Goal: Contribute content: Add original content to the website for others to see

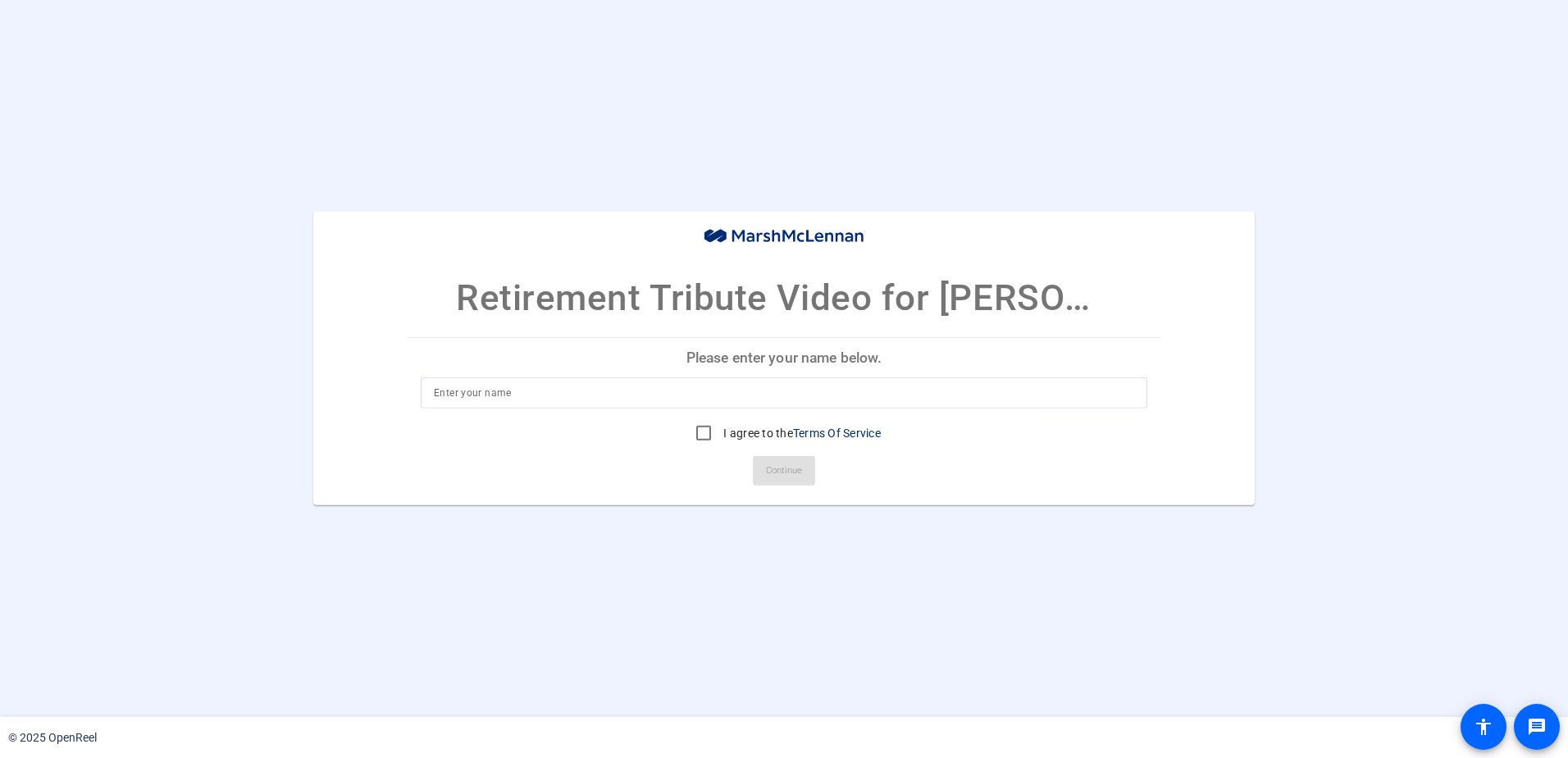
click at [517, 392] on input at bounding box center [784, 392] width 701 height 20
type input "[PERSON_NAME]"
click at [701, 430] on input "I agree to the Terms Of Service" at bounding box center [703, 433] width 33 height 33
checkbox input "true"
click at [777, 477] on span "Continue" at bounding box center [784, 471] width 36 height 25
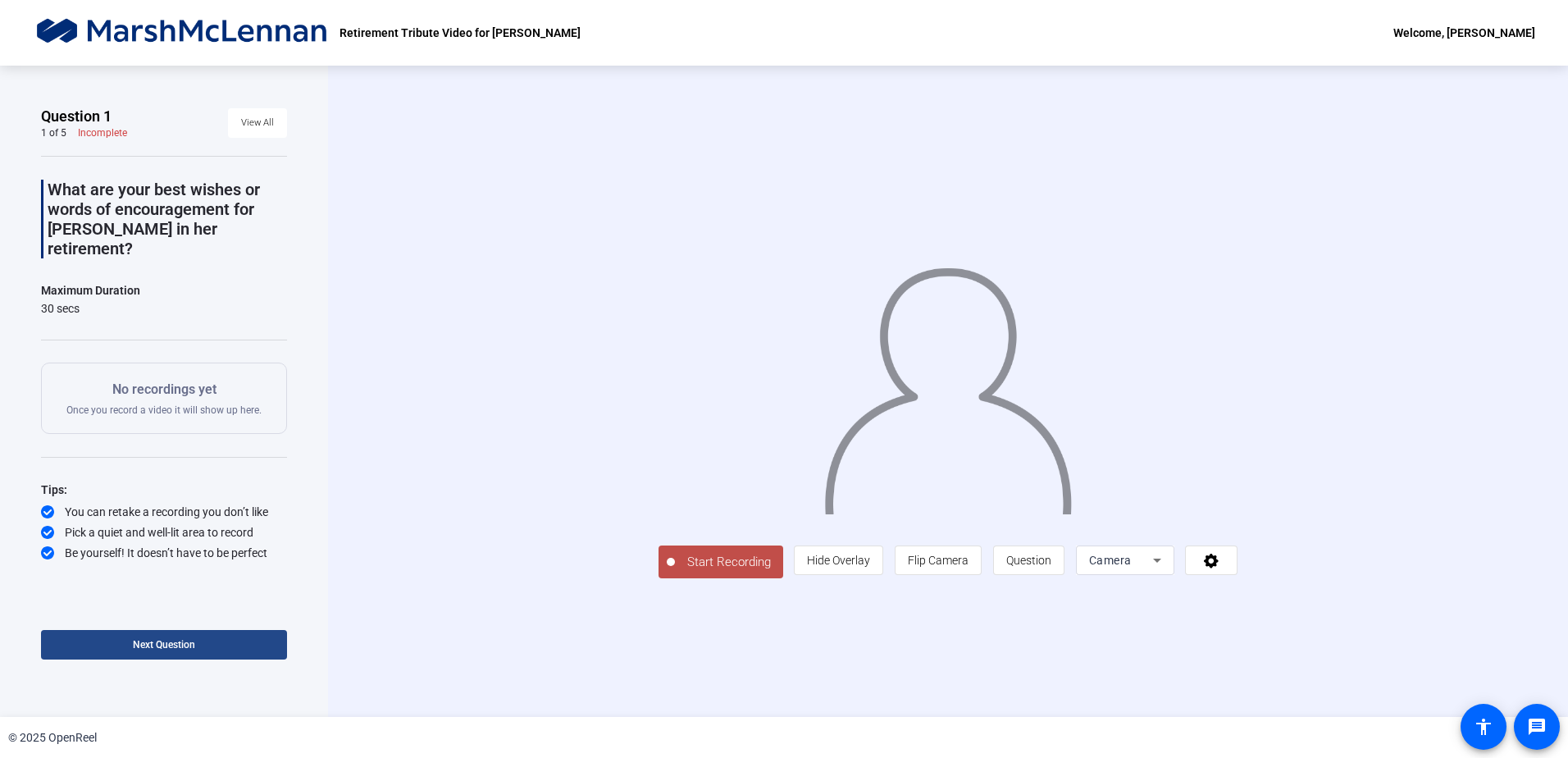
click at [198, 646] on span at bounding box center [164, 644] width 246 height 39
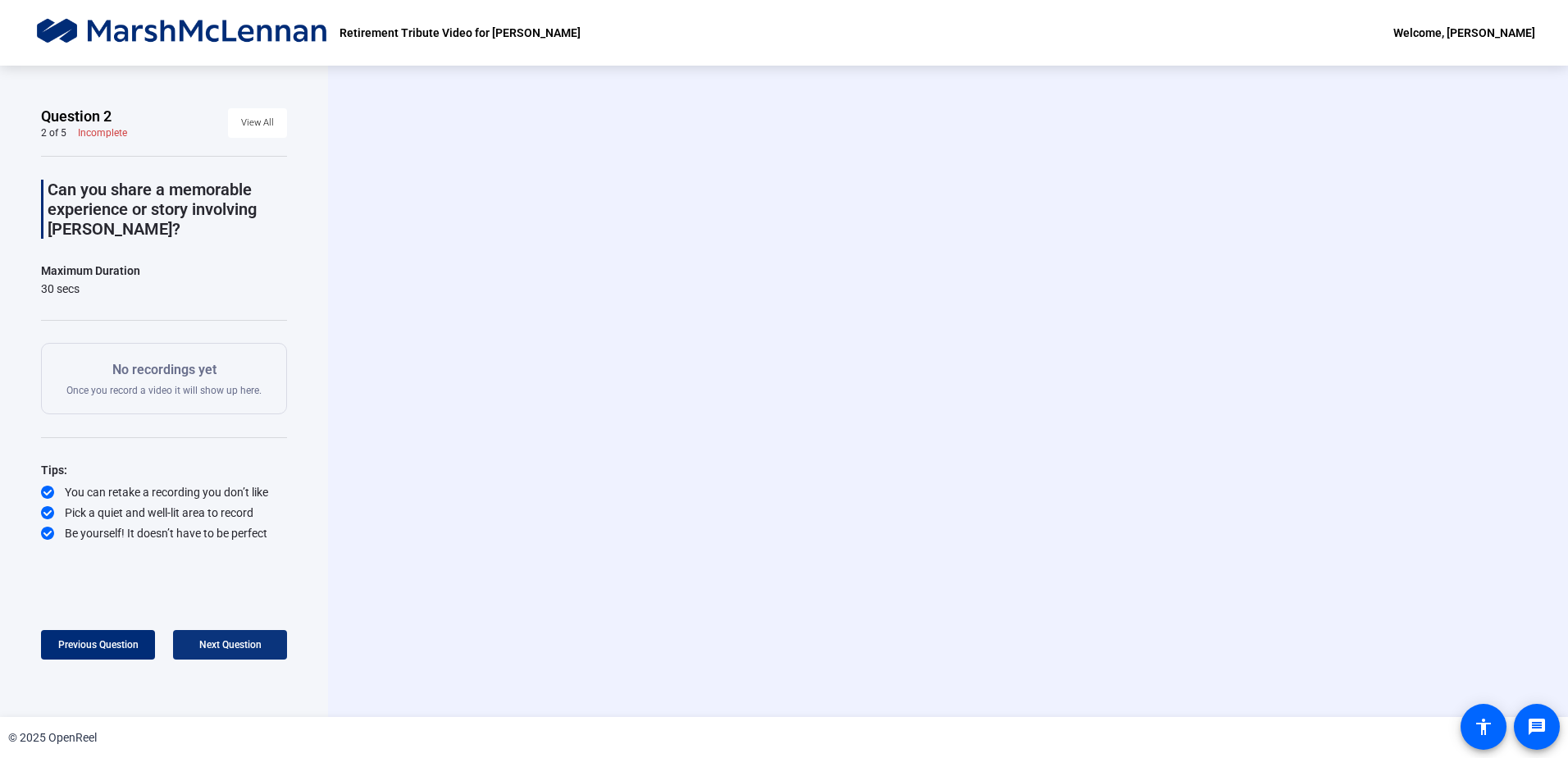
click at [198, 645] on span at bounding box center [229, 644] width 114 height 39
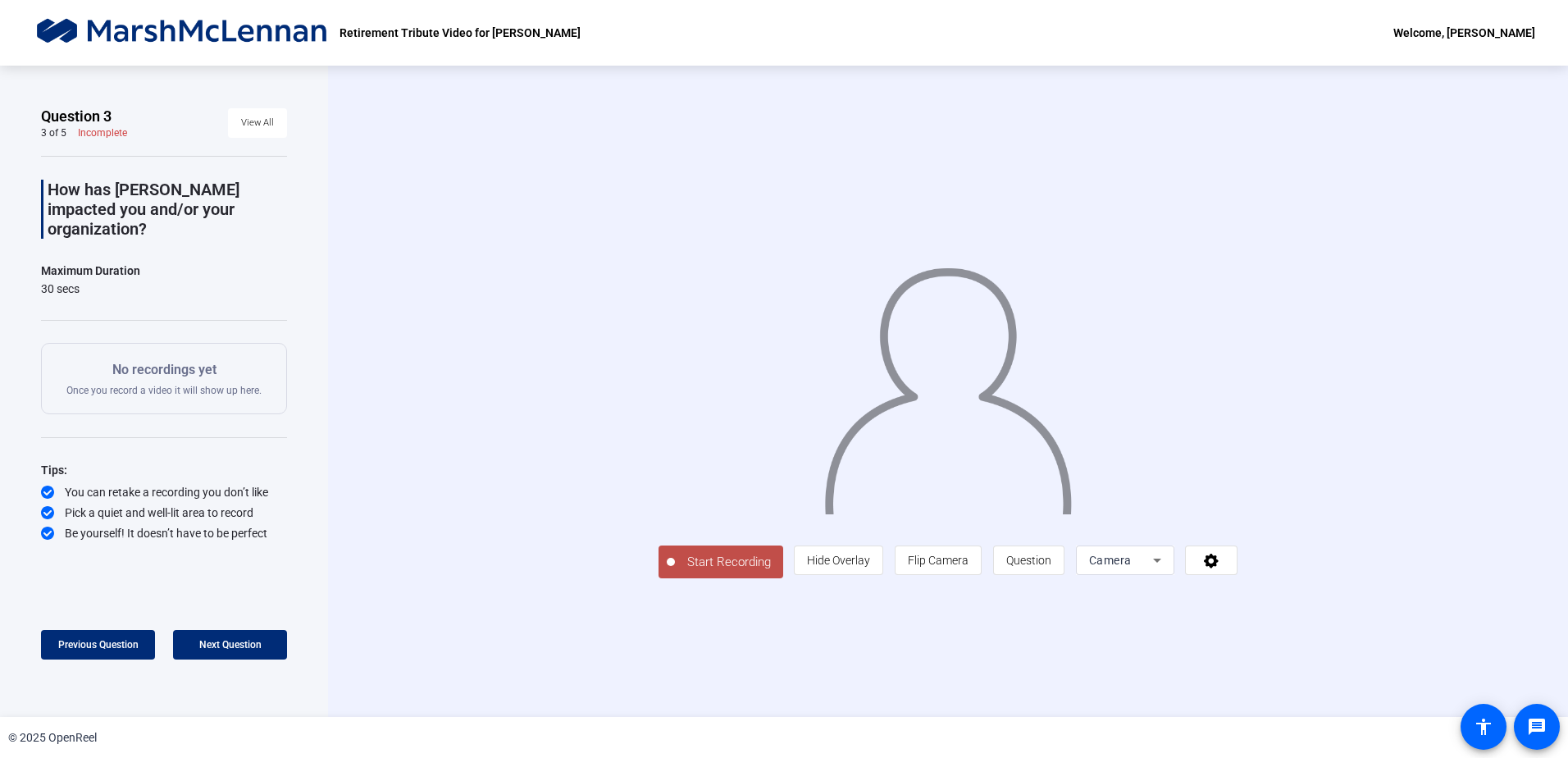
click at [676, 572] on span "Start Recording" at bounding box center [729, 562] width 108 height 19
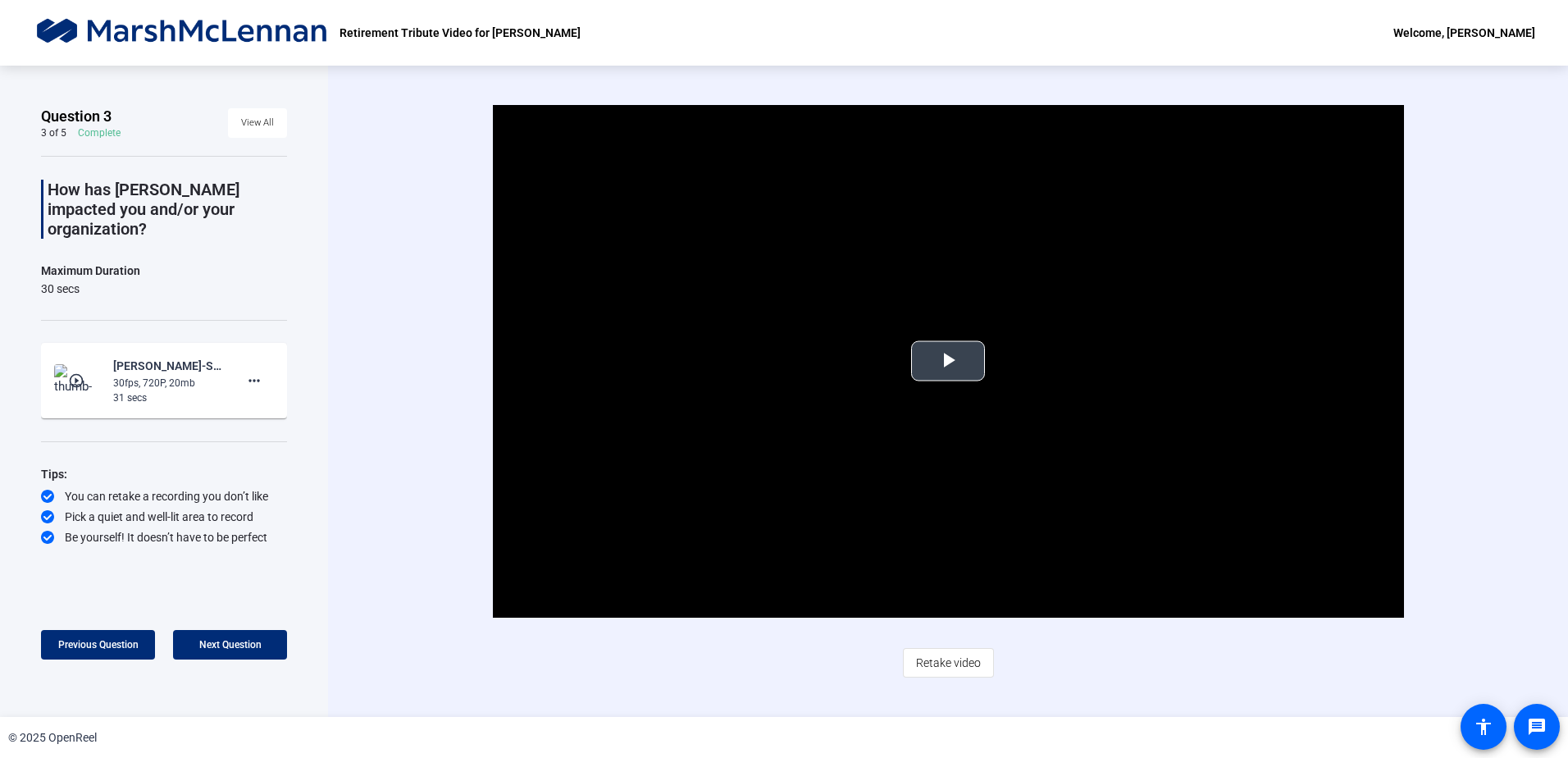
click at [948, 361] on span "Video Player" at bounding box center [948, 361] width 0 height 0
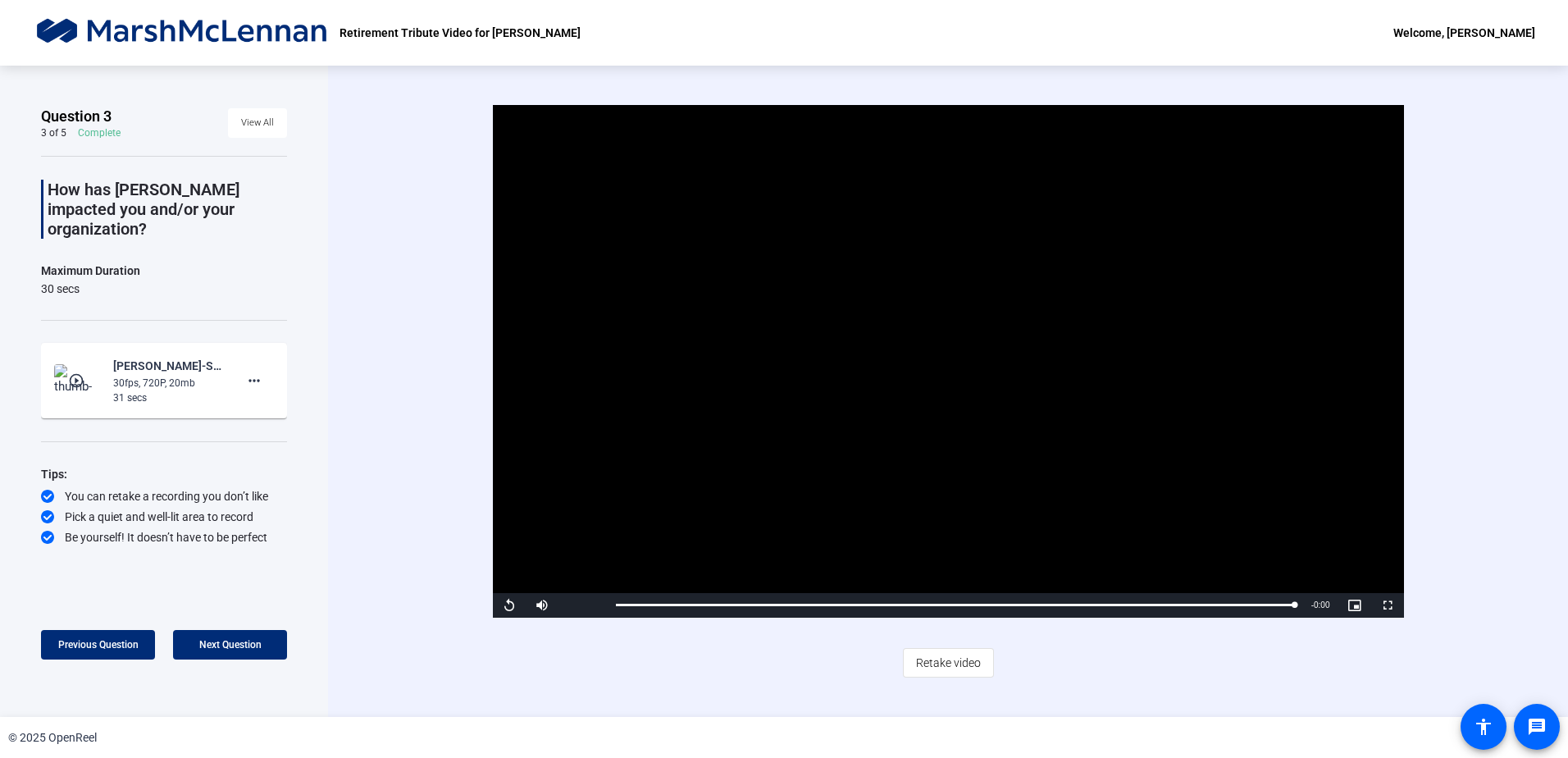
drag, startPoint x: 1370, startPoint y: 675, endPoint x: 1134, endPoint y: 652, distance: 237.1
click at [1370, 675] on div "Video Player is loading. Play Video Replay Mute Current Time 0:30 / Duration 0:…" at bounding box center [948, 391] width 1054 height 573
drag, startPoint x: 595, startPoint y: 604, endPoint x: 635, endPoint y: 605, distance: 40.0
click at [635, 605] on div "Replay Mute 100% Current Time 0:30 / Duration 0:30 Loaded : 100.00% 0:00 0:30 S…" at bounding box center [949, 605] width 912 height 25
click at [506, 605] on span "Video Player" at bounding box center [510, 605] width 33 height 0
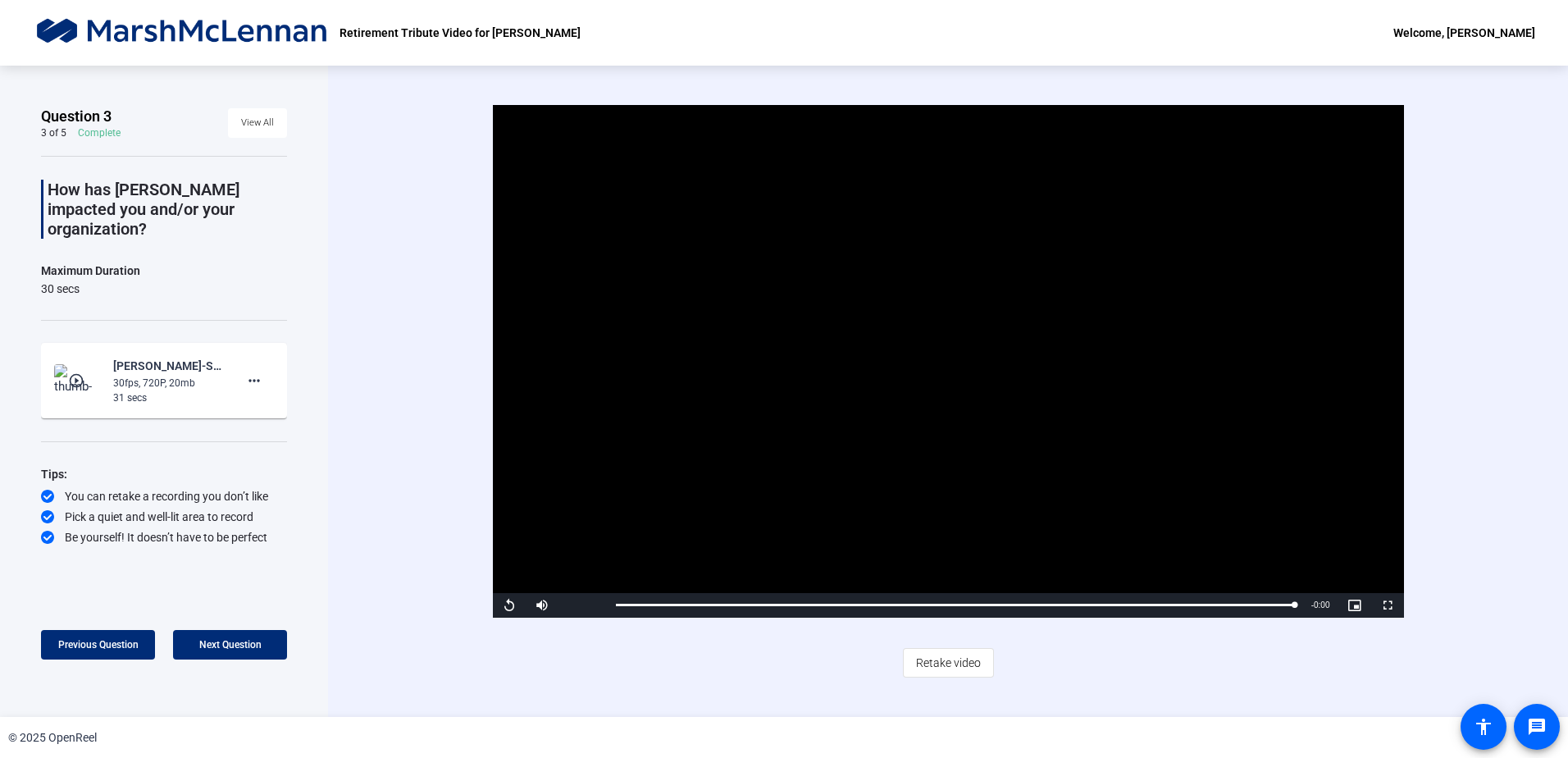
click at [402, 528] on div "Video Player is loading. Play Video Replay Mute 100% Current Time 0:30 / Durati…" at bounding box center [948, 391] width 1241 height 651
click at [924, 657] on span "Retake video" at bounding box center [949, 662] width 65 height 31
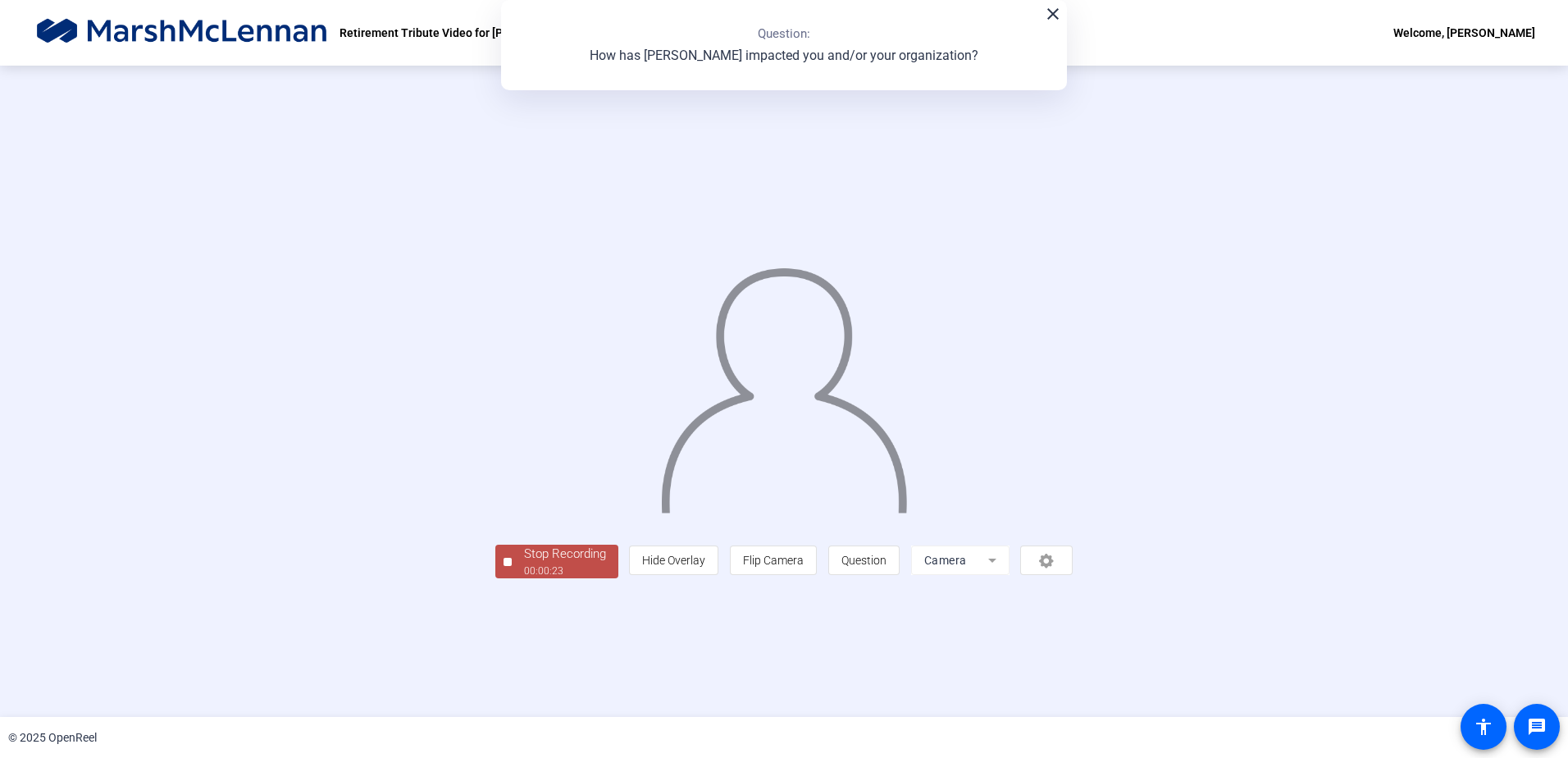
click at [191, 532] on div "Stop Recording 00:00:23 person Hide Overlay flip Flip Camera question_mark Ques…" at bounding box center [783, 391] width 1333 height 374
click at [524, 579] on div "00:00:25" at bounding box center [564, 570] width 82 height 14
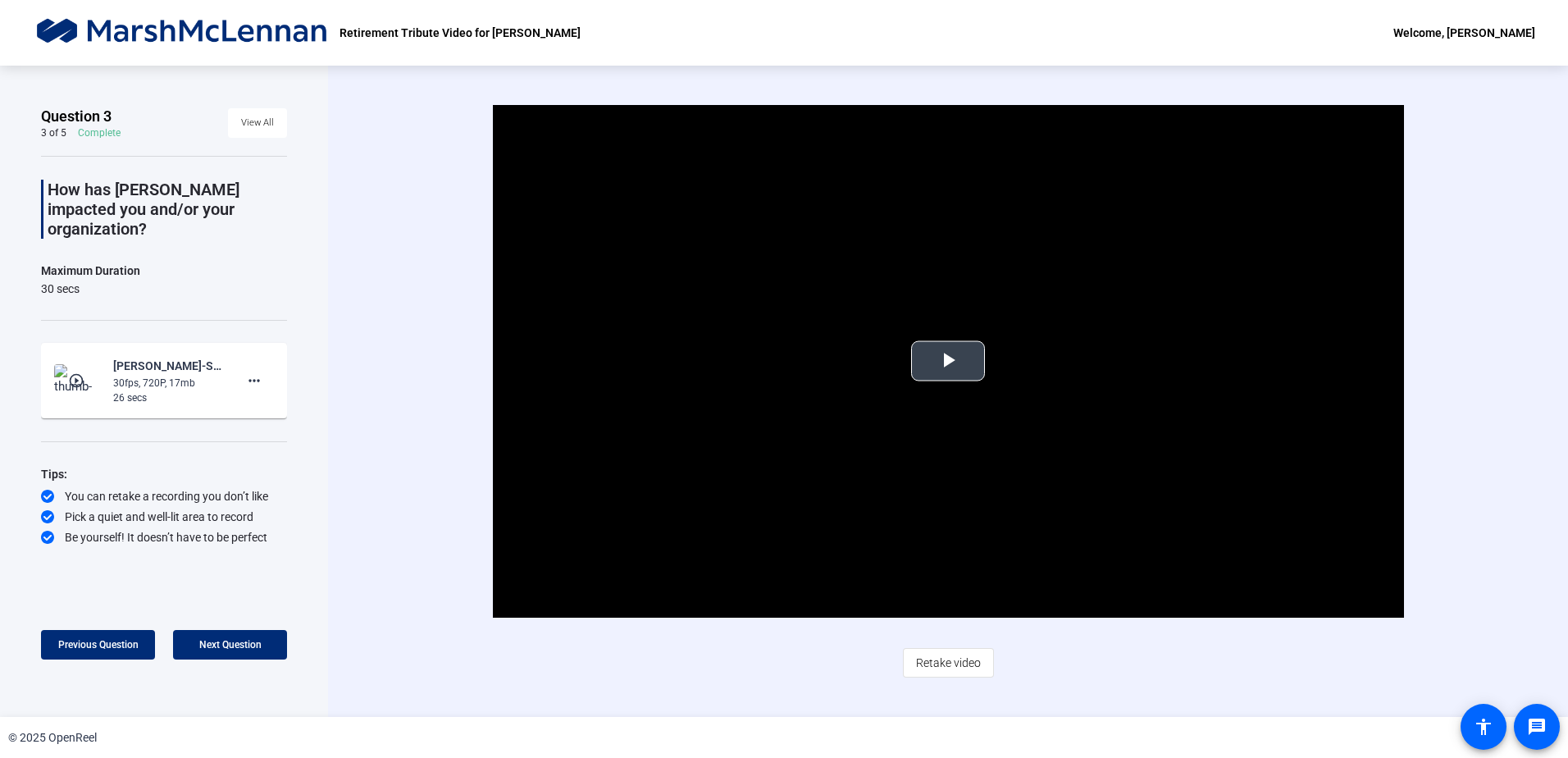
click at [948, 361] on span "Video Player" at bounding box center [948, 361] width 0 height 0
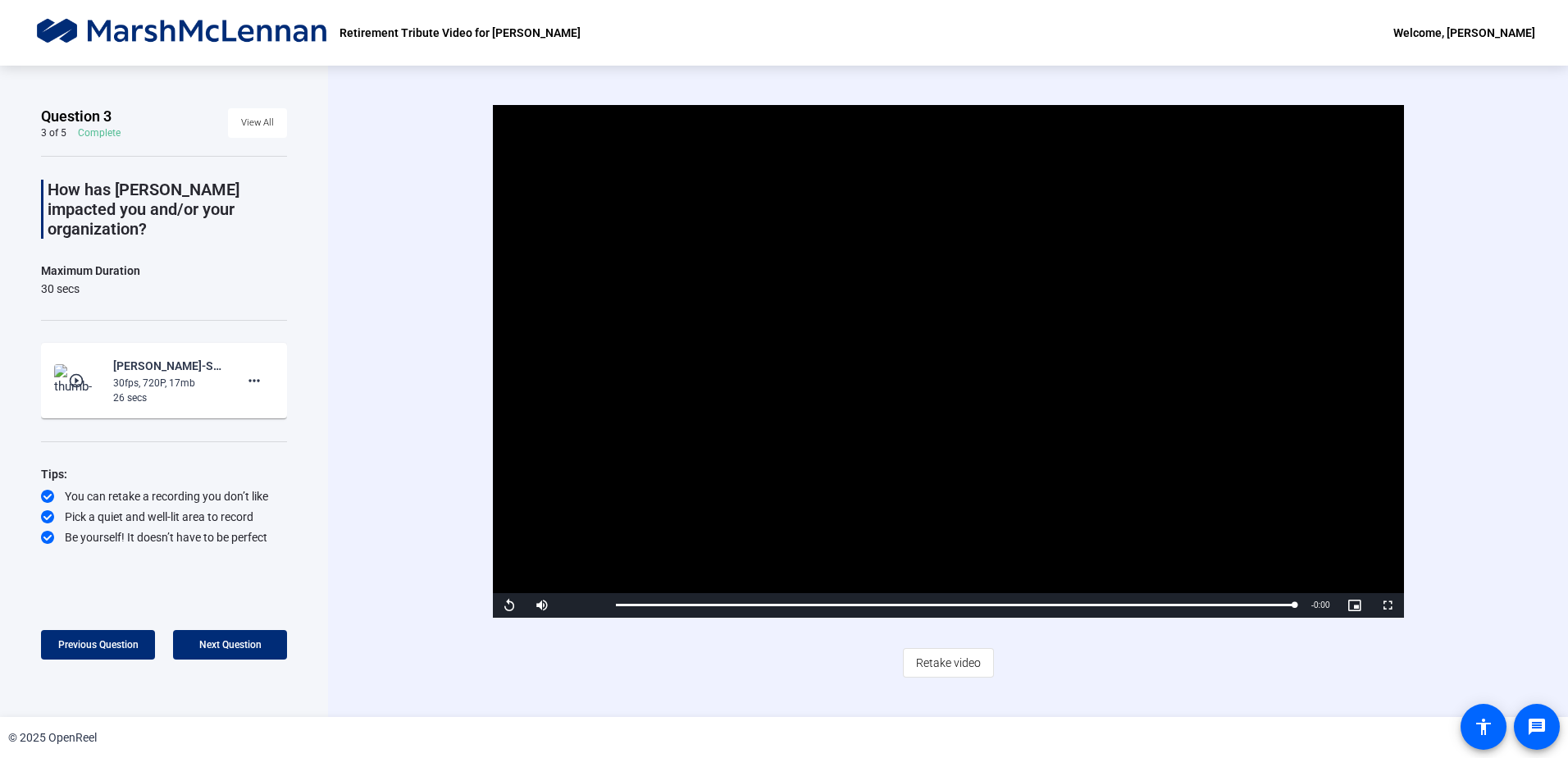
click at [954, 662] on span "Retake video" at bounding box center [949, 662] width 65 height 31
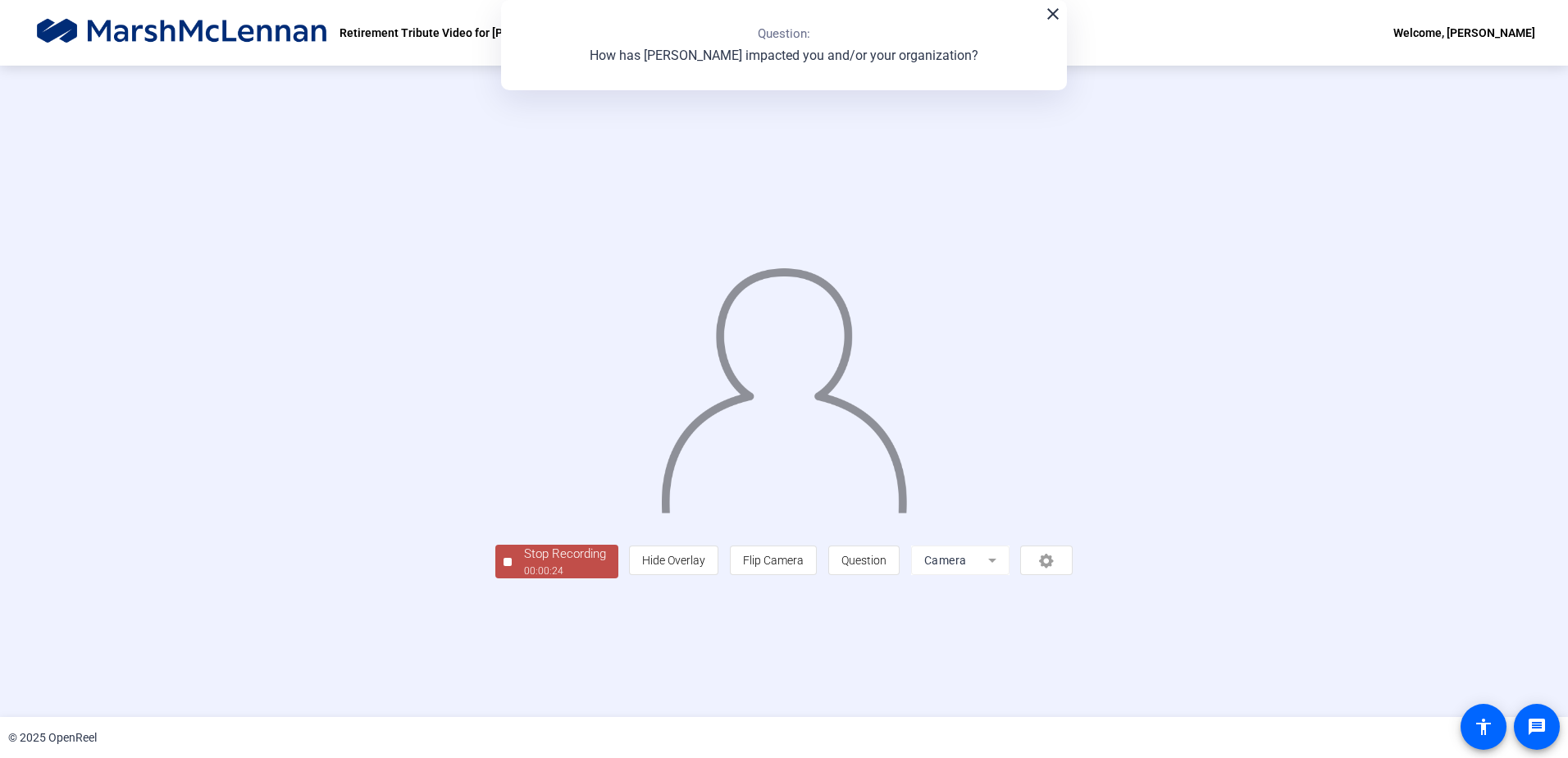
click at [511, 579] on span "Stop Recording 00:00:24" at bounding box center [564, 561] width 107 height 34
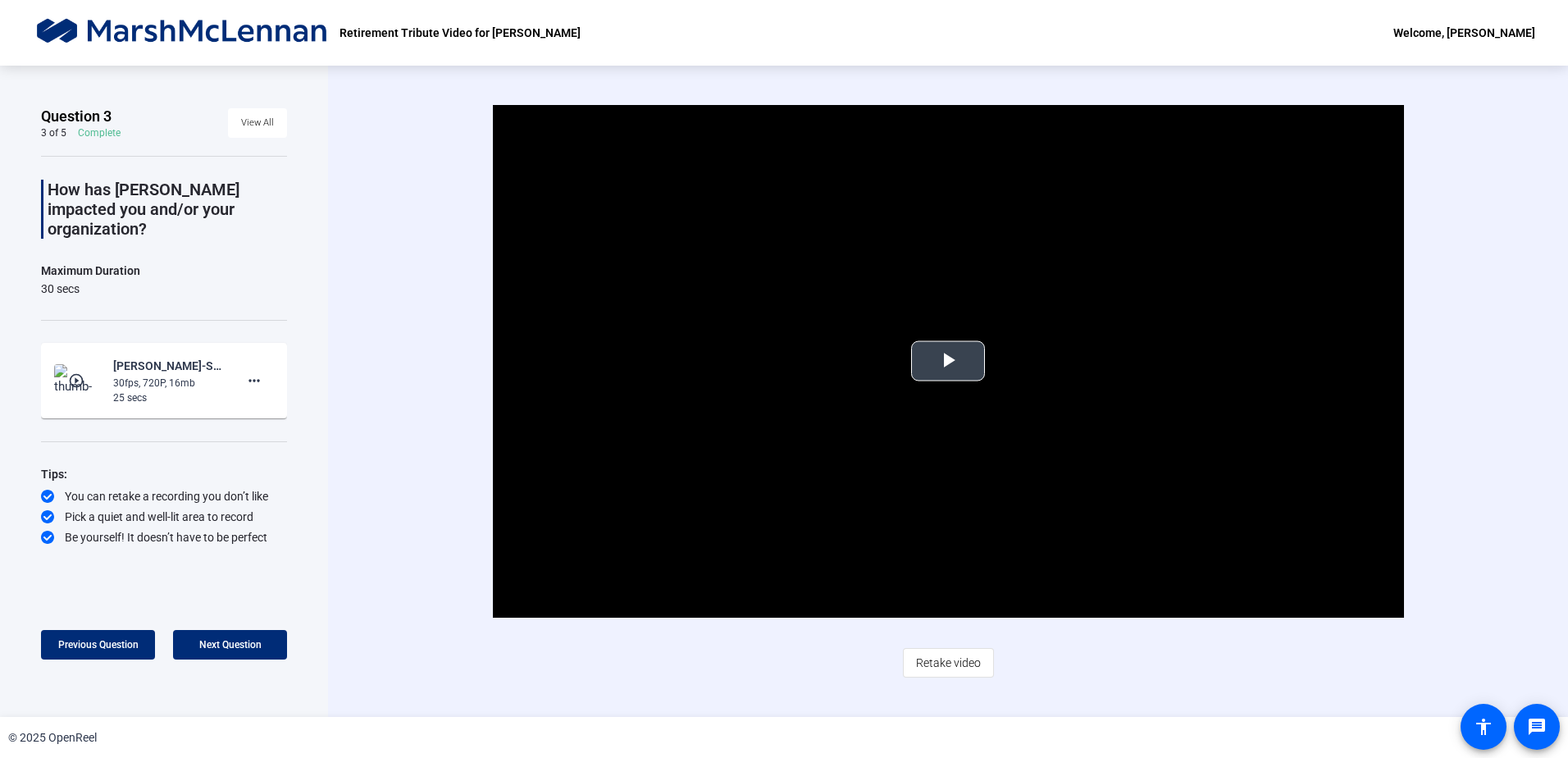
click at [948, 361] on span "Video Player" at bounding box center [948, 361] width 0 height 0
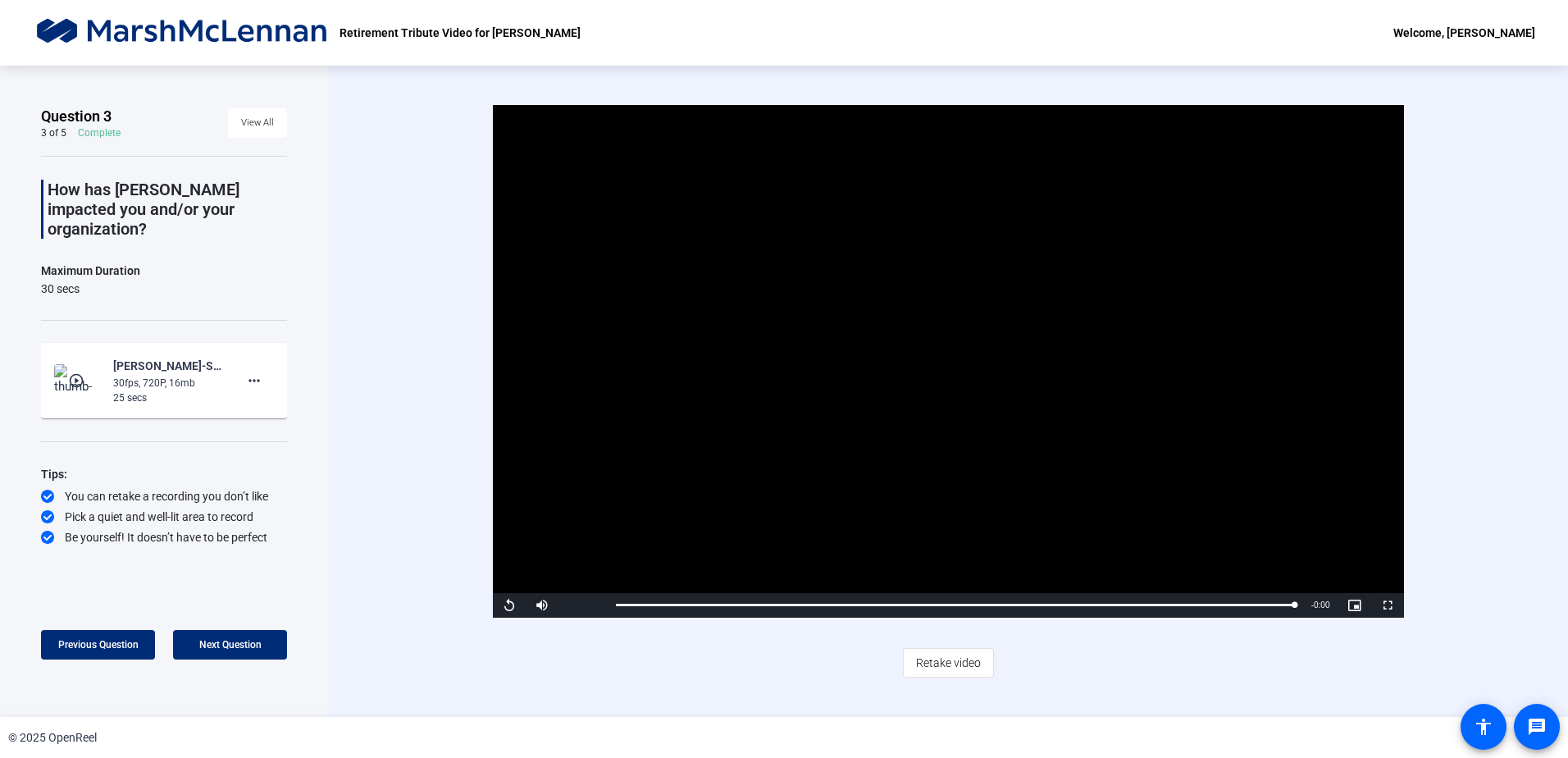
click at [432, 672] on div "Video Player is loading. Play Video Replay Mute Current Time 0:25 / Duration 0:…" at bounding box center [948, 391] width 1054 height 573
click at [907, 347] on video "Video Player" at bounding box center [949, 361] width 912 height 512
click at [251, 635] on span at bounding box center [229, 644] width 114 height 39
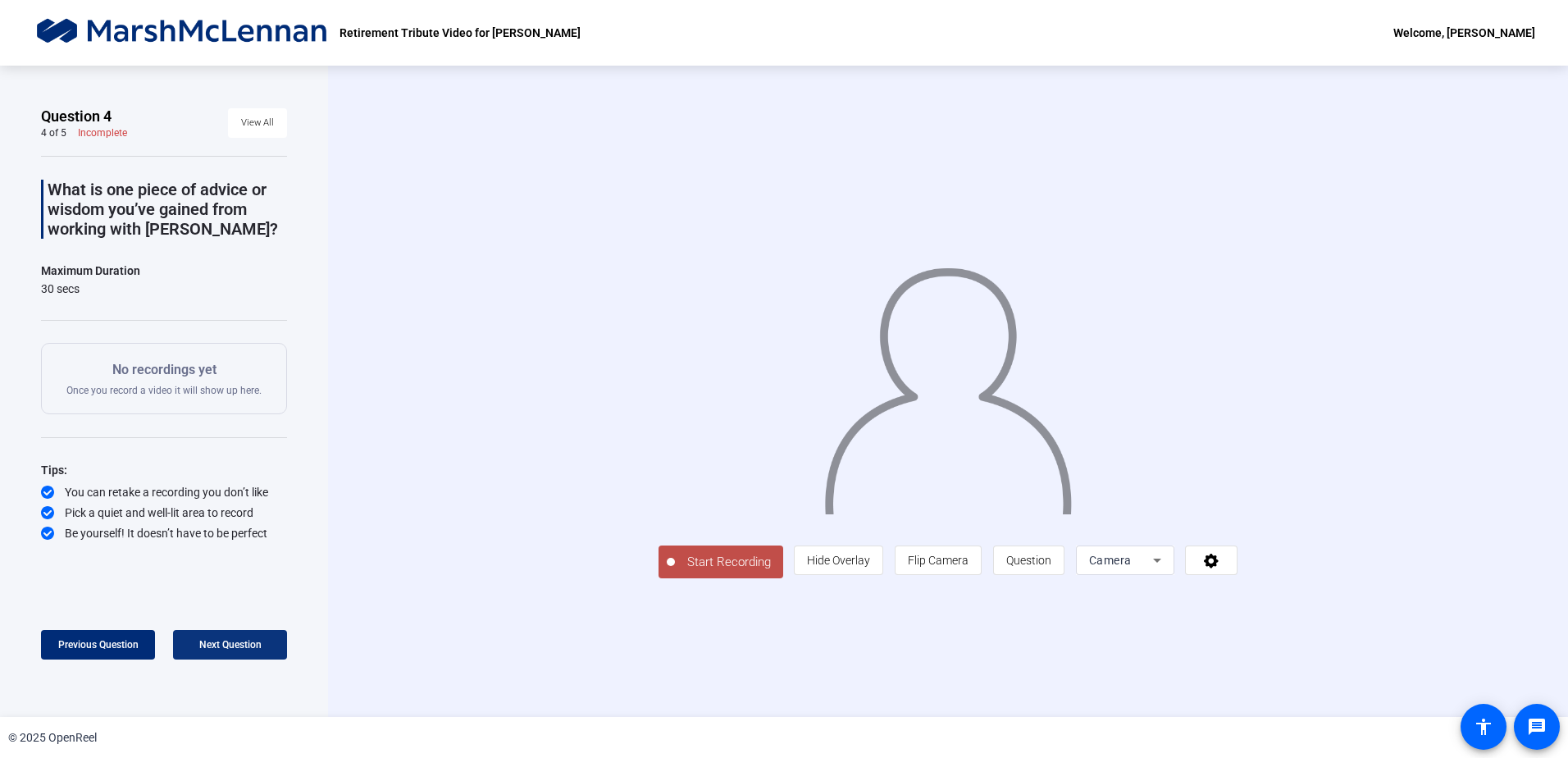
click at [233, 638] on span "Next Question" at bounding box center [230, 645] width 62 height 13
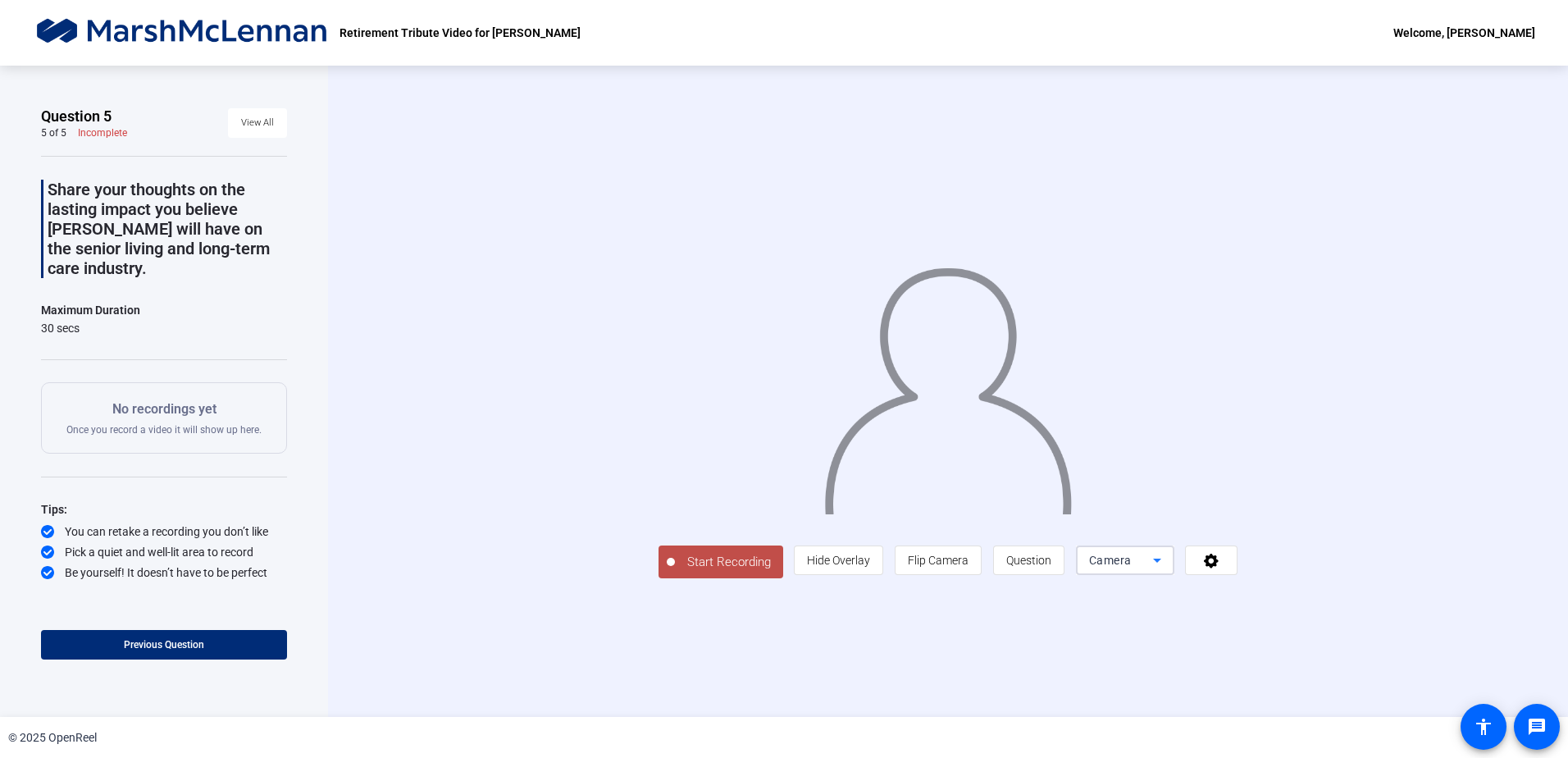
click at [1167, 570] on icon at bounding box center [1157, 560] width 20 height 20
click at [1323, 652] on div at bounding box center [784, 379] width 1568 height 758
click at [1222, 568] on icon at bounding box center [1212, 559] width 19 height 16
click at [1384, 651] on div at bounding box center [784, 379] width 1568 height 758
click at [816, 683] on div "Start Recording person Hide Overlay flip Flip Camera question_mark Question Cam…" at bounding box center [948, 391] width 1241 height 651
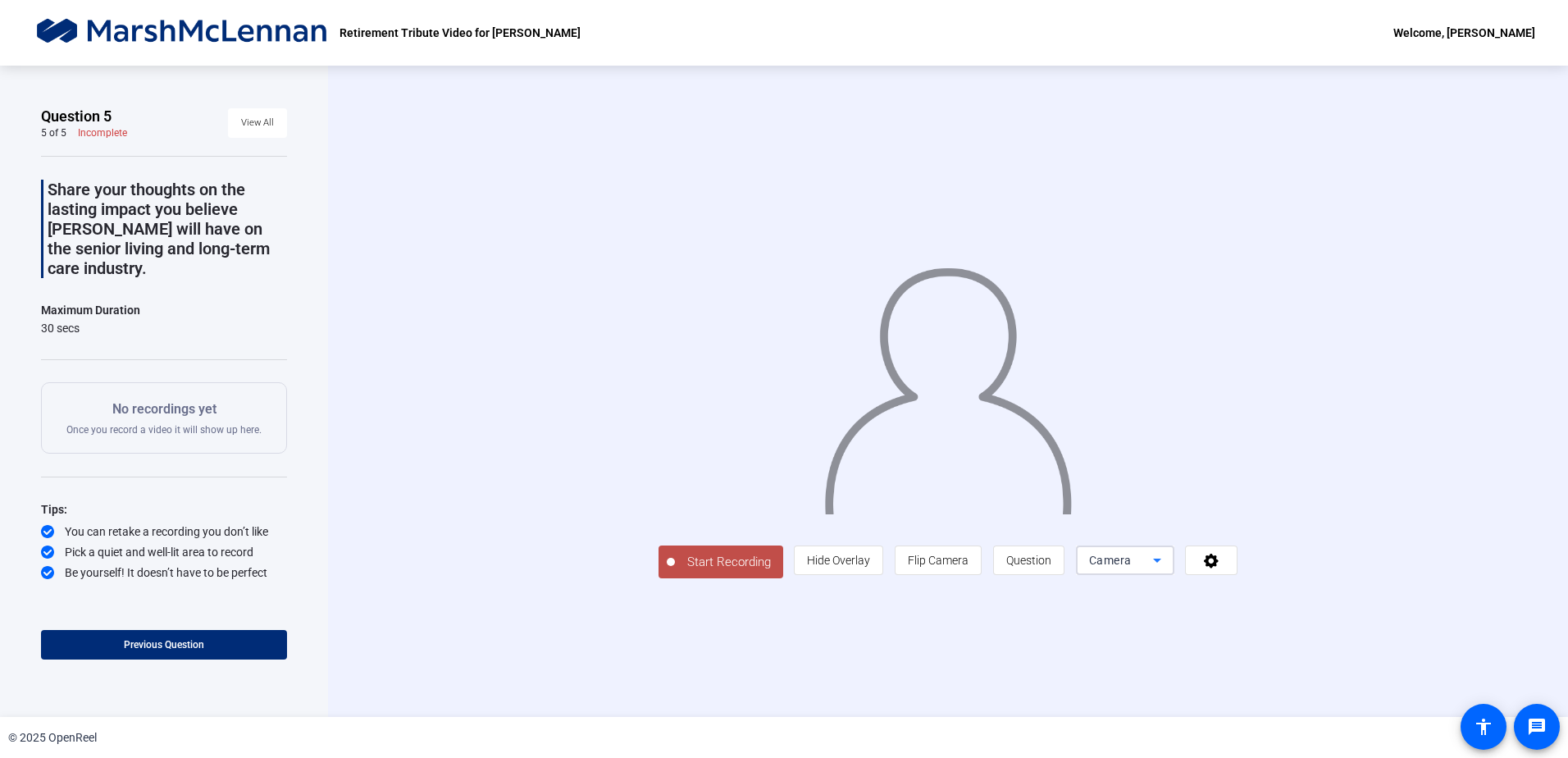
click at [1167, 570] on icon at bounding box center [1157, 560] width 20 height 20
click at [1319, 656] on div at bounding box center [784, 379] width 1568 height 758
click at [1237, 580] on span at bounding box center [1211, 559] width 51 height 39
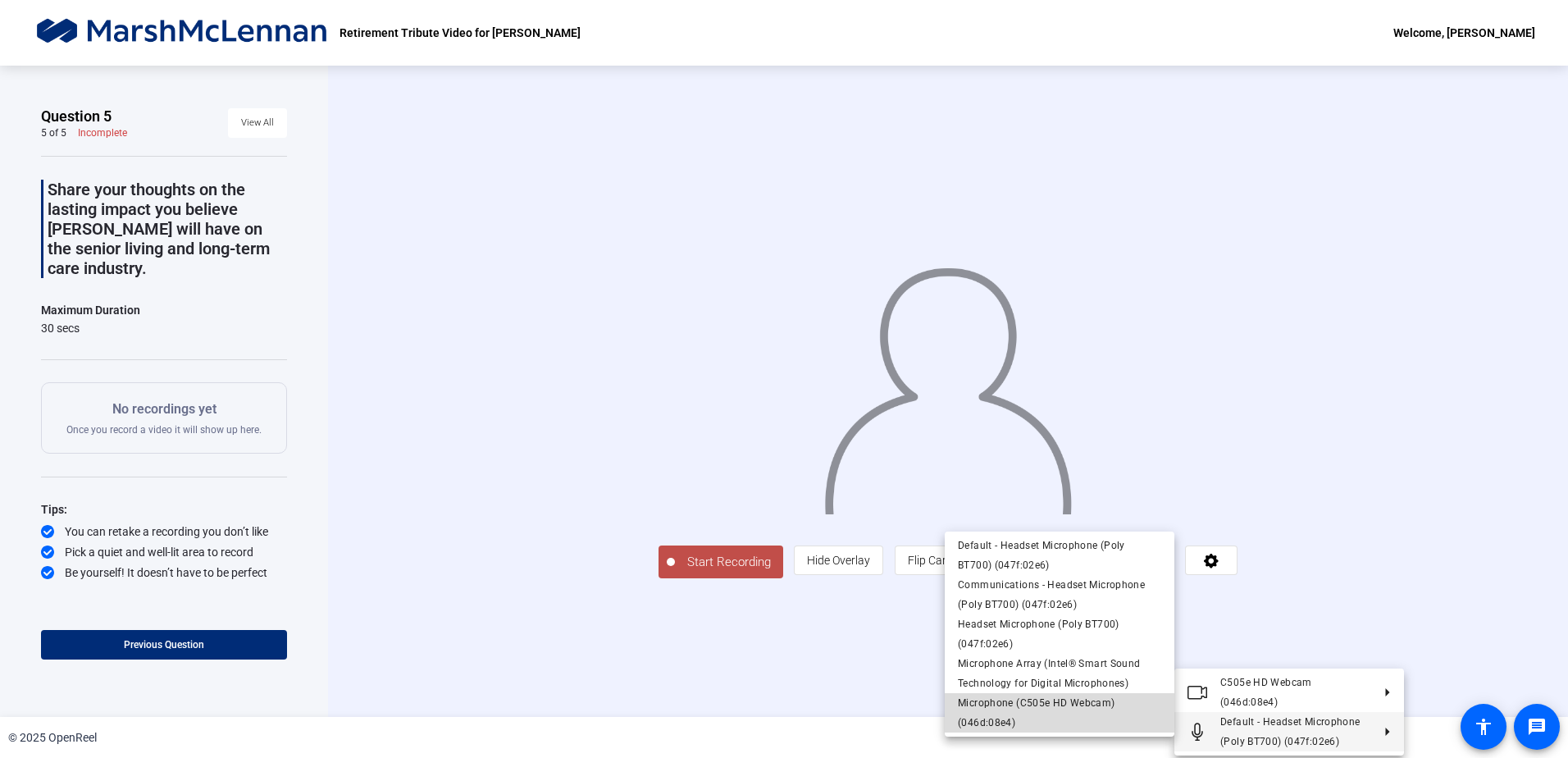
click at [1058, 715] on span "Microphone (C505e HD Webcam) (046d:08e4)" at bounding box center [1059, 712] width 203 height 39
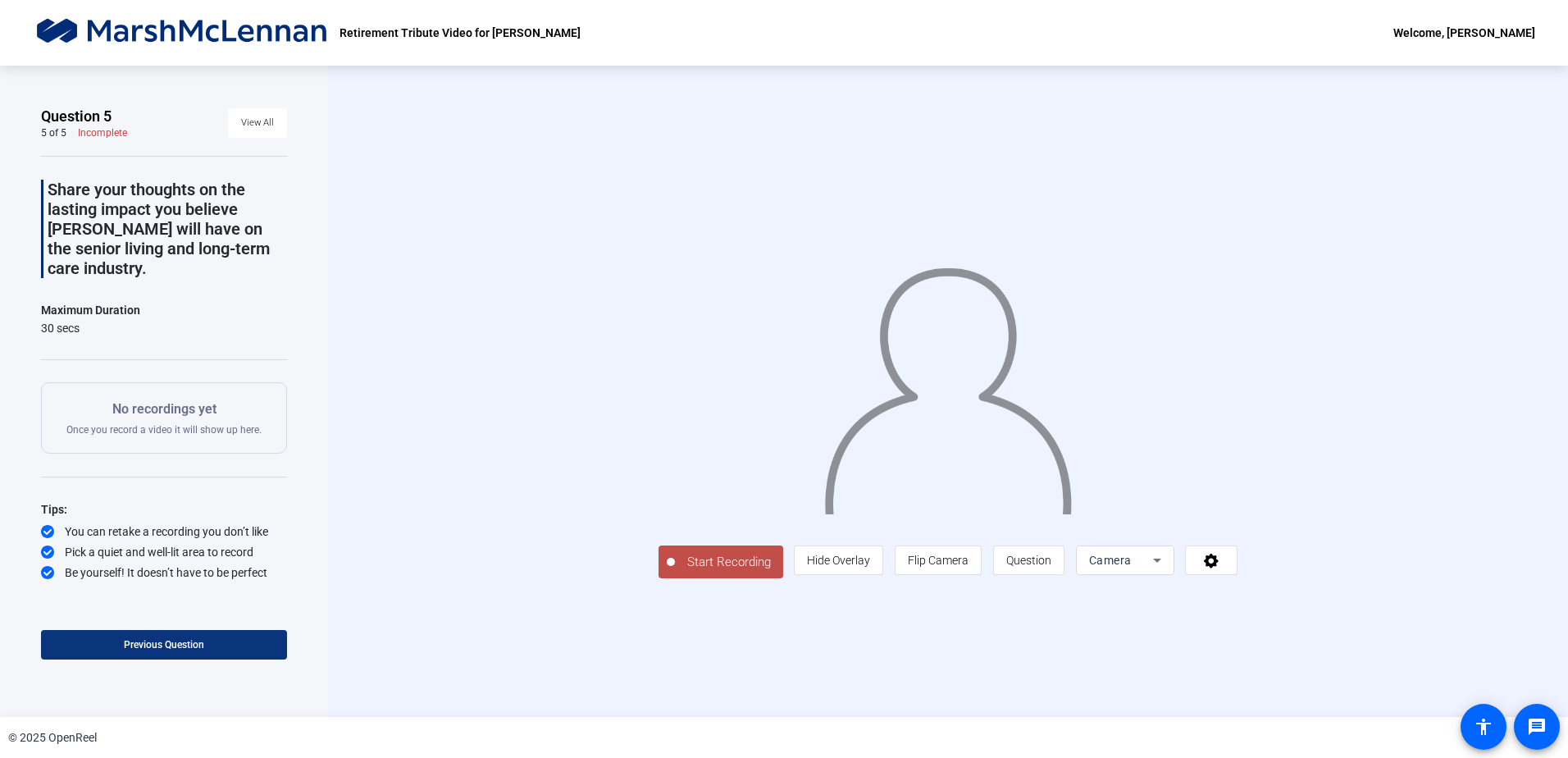
click at [164, 641] on span "Previous Question" at bounding box center [164, 645] width 81 height 12
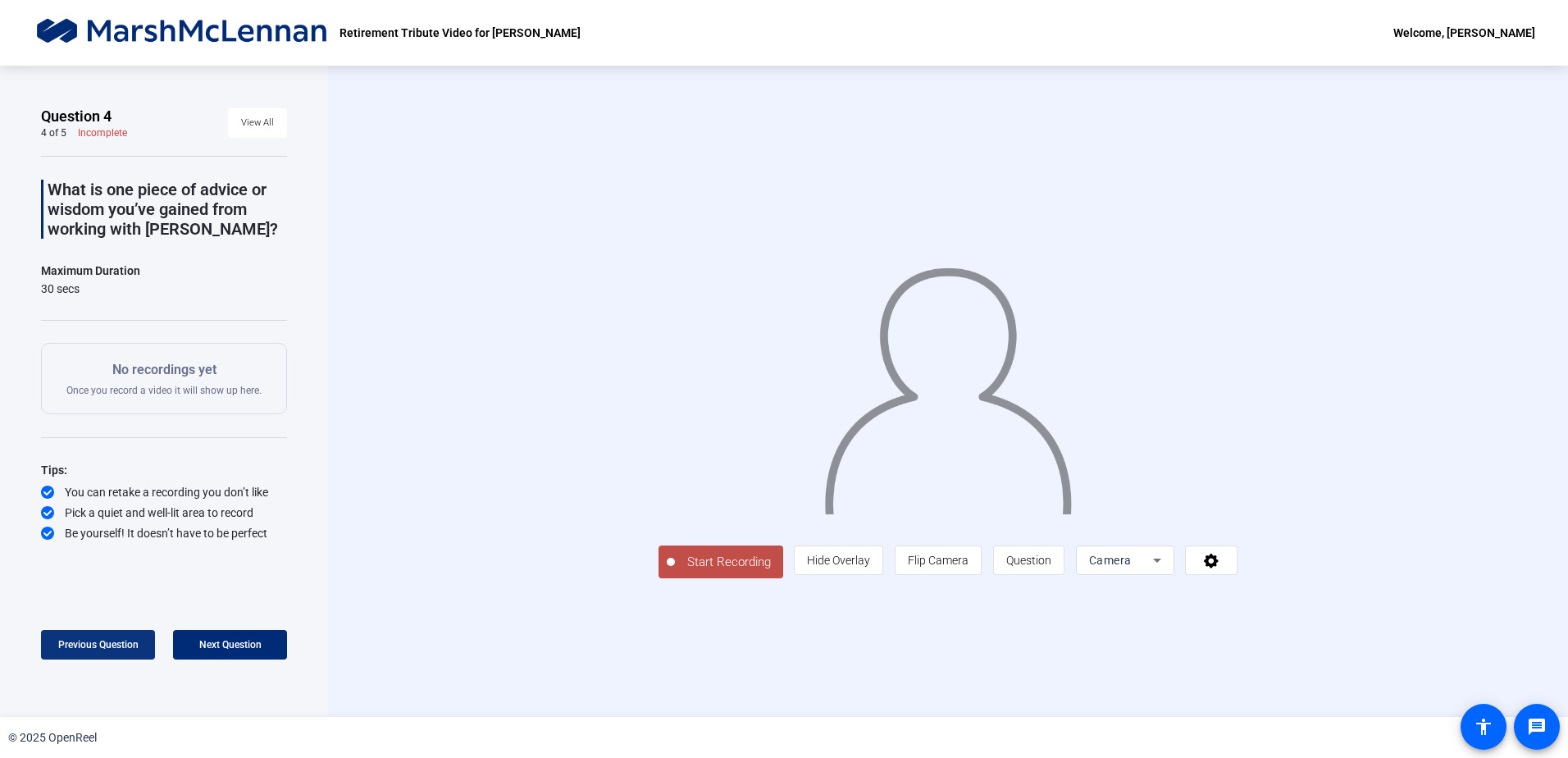
click at [102, 640] on span "Previous Question" at bounding box center [99, 645] width 81 height 12
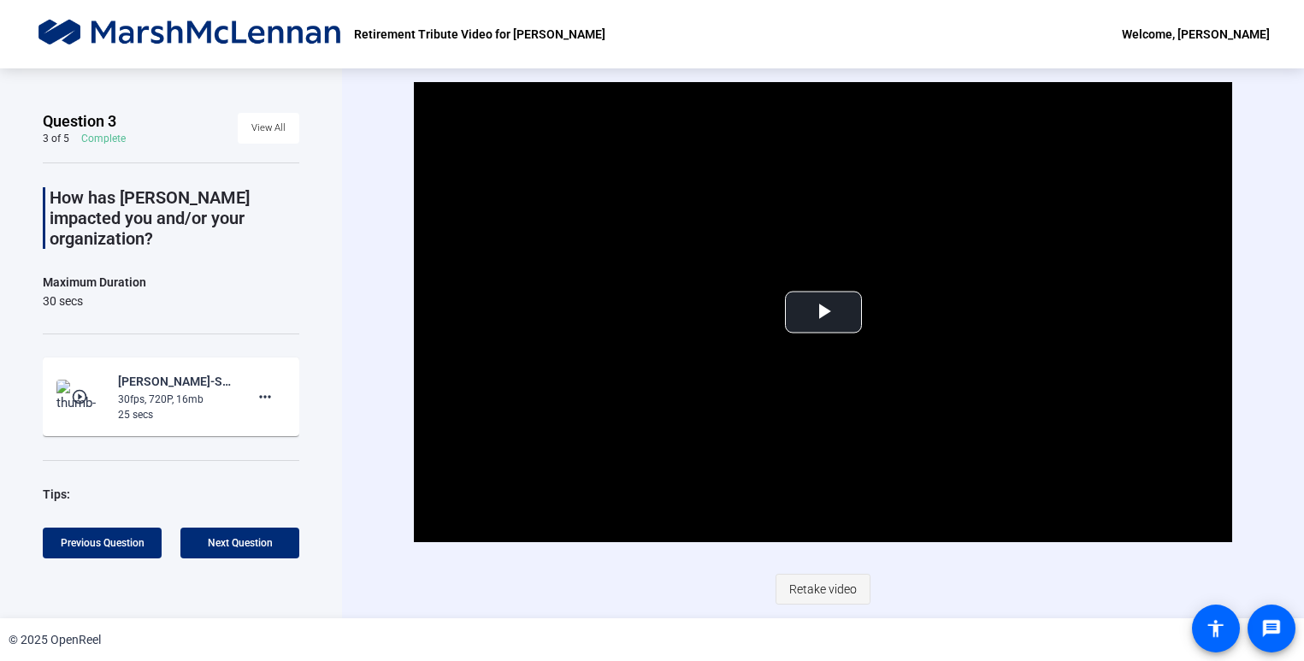
click at [816, 586] on span "Retake video" at bounding box center [823, 589] width 68 height 32
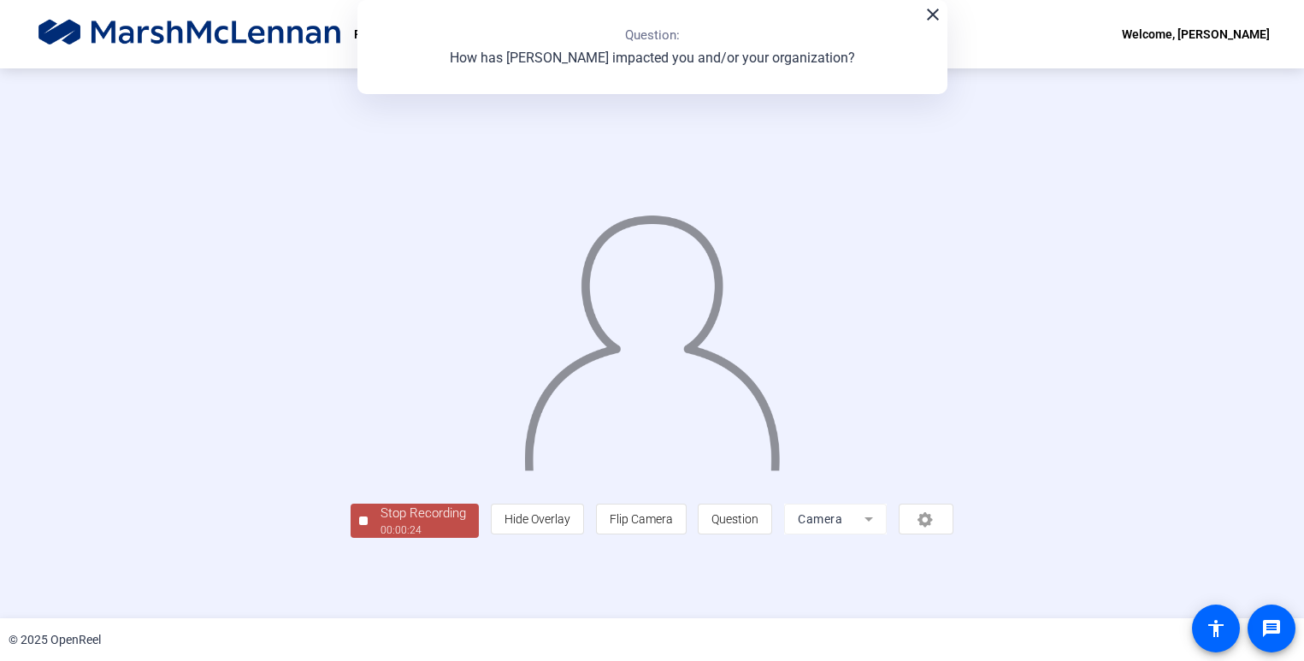
click at [66, 456] on div "Stop Recording 00:00:24 person Hide Overlay flip Flip Camera question_mark Ques…" at bounding box center [652, 343] width 1304 height 550
click at [380, 523] on div "Stop Recording" at bounding box center [422, 513] width 85 height 20
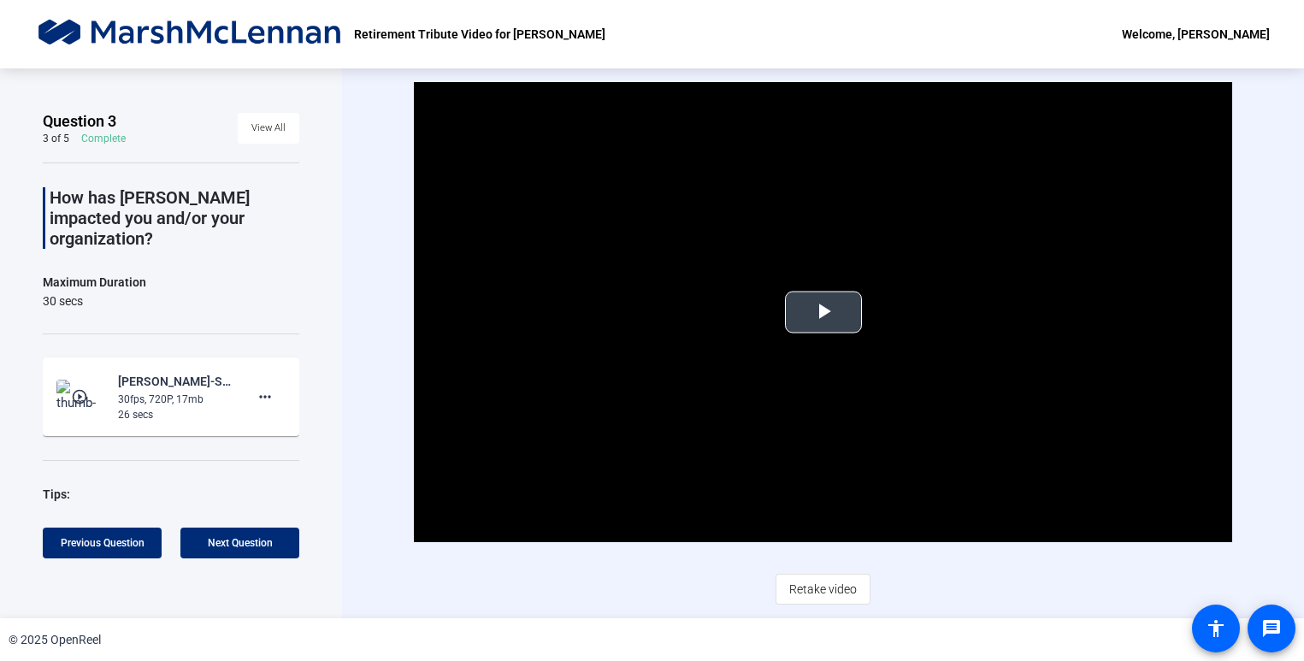
click at [823, 312] on span "Video Player" at bounding box center [823, 312] width 0 height 0
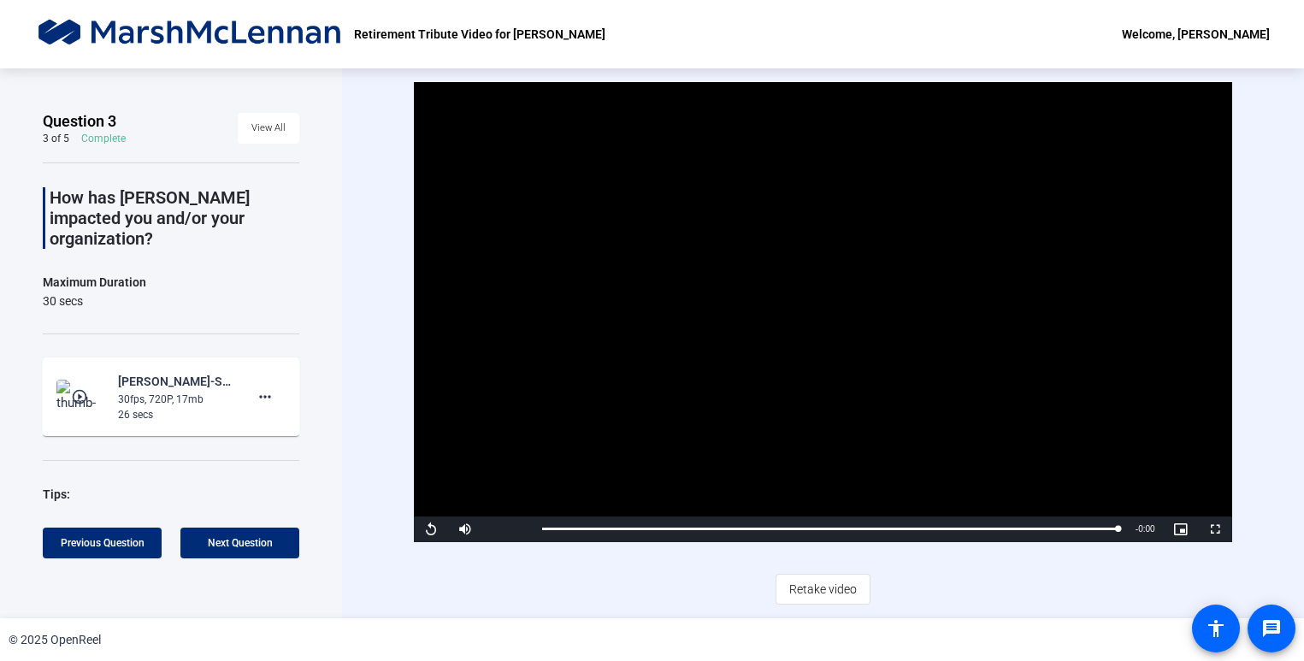
click at [809, 590] on span "Retake video" at bounding box center [823, 589] width 68 height 32
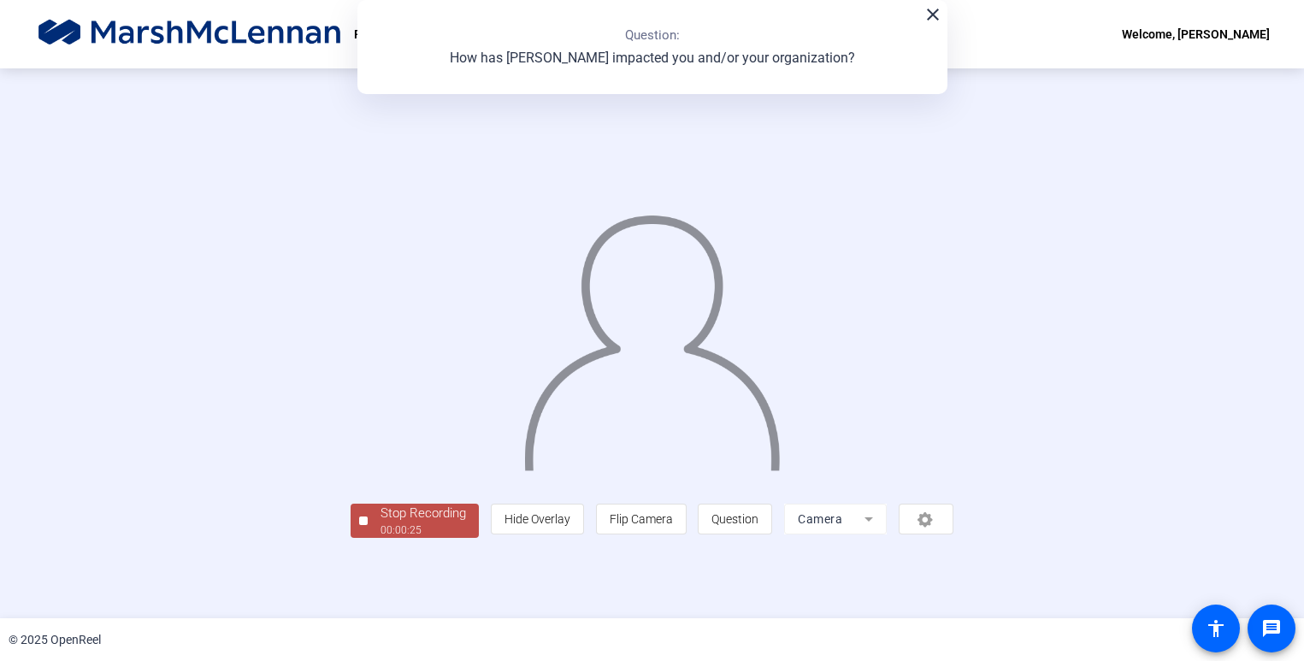
click at [380, 523] on div "Stop Recording" at bounding box center [422, 513] width 85 height 20
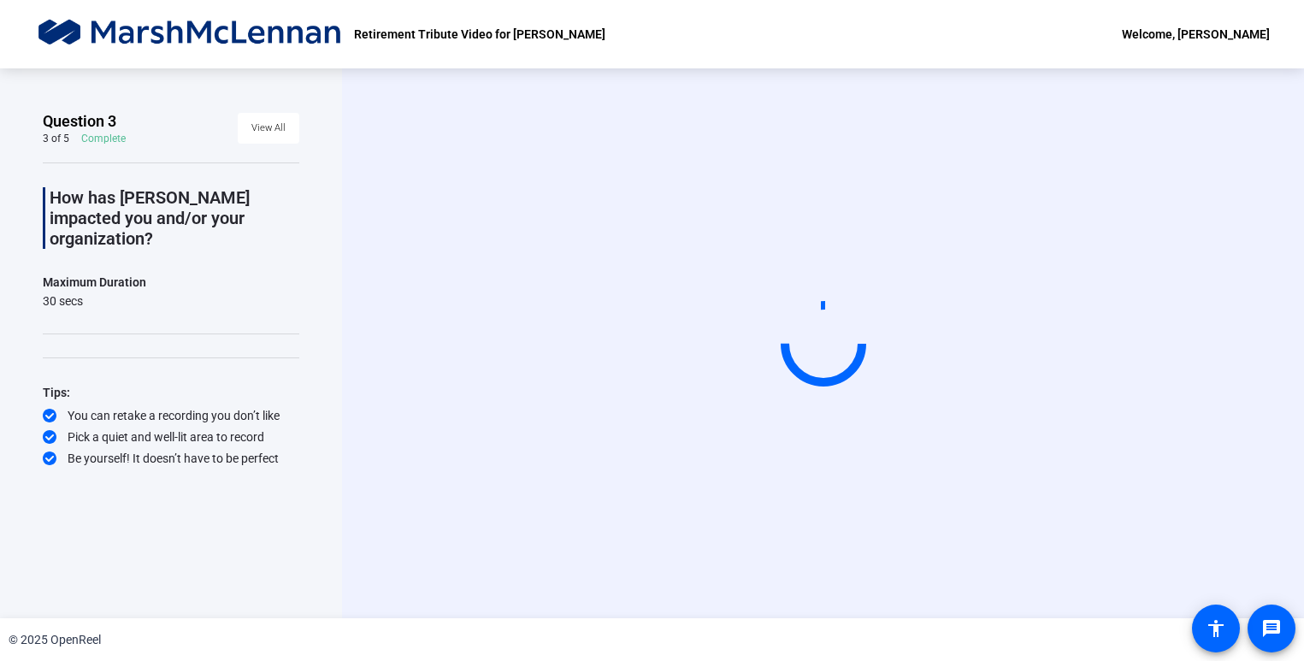
click at [513, 105] on div "Start Recording" at bounding box center [823, 343] width 962 height 550
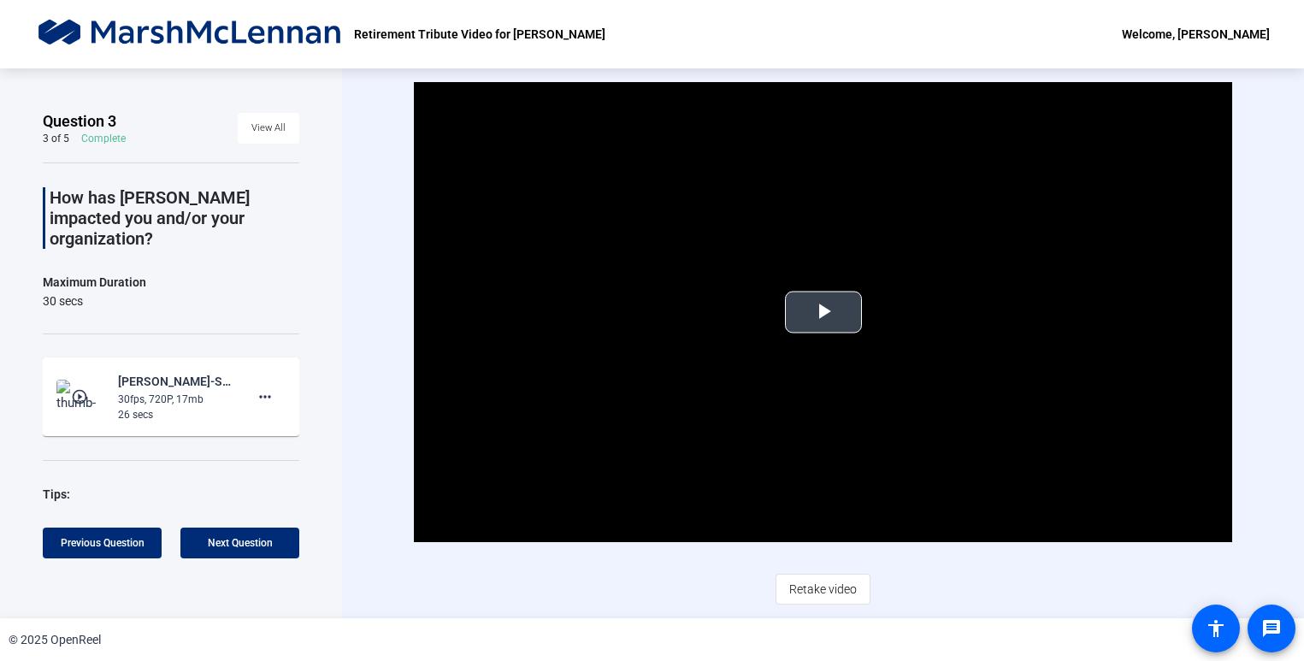
click at [823, 312] on span "Video Player" at bounding box center [823, 312] width 0 height 0
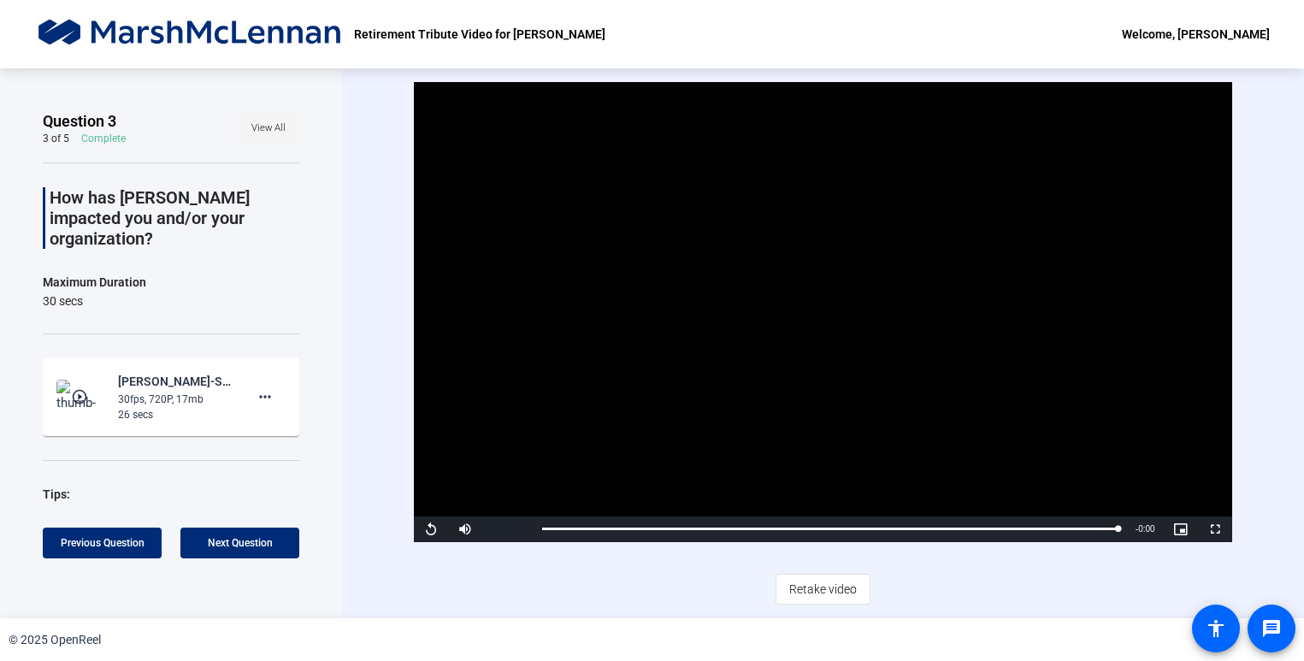
click at [265, 129] on span "View All" at bounding box center [268, 128] width 34 height 26
